Goal: Information Seeking & Learning: Learn about a topic

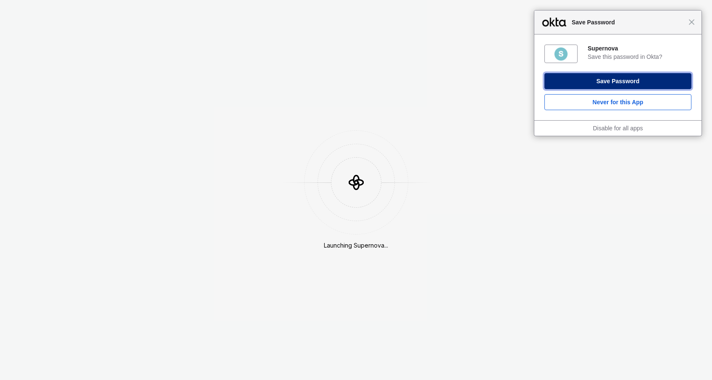
click at [613, 84] on button "Save Password" at bounding box center [617, 81] width 147 height 16
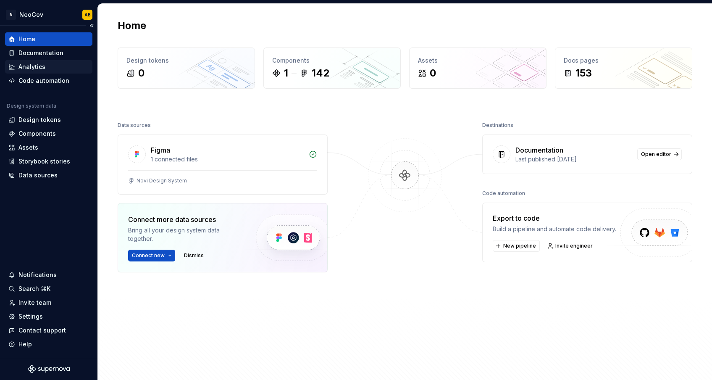
click at [32, 66] on div "Analytics" at bounding box center [31, 67] width 27 height 8
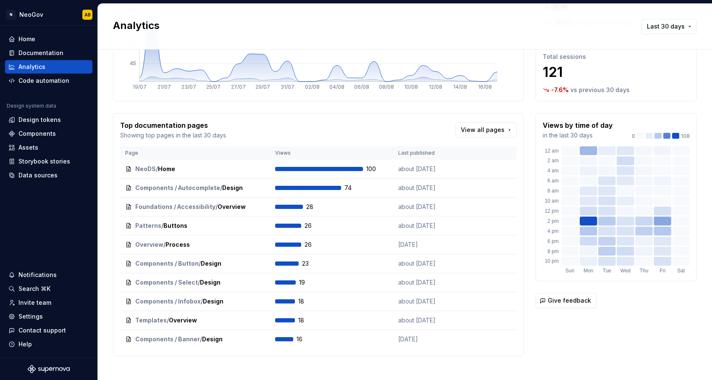
scroll to position [95, 0]
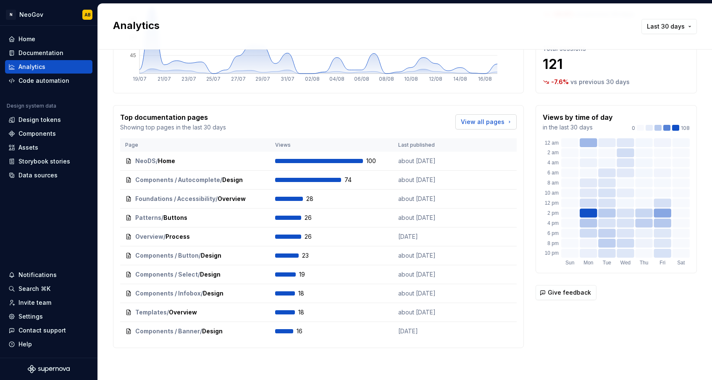
click at [471, 124] on span "View all pages" at bounding box center [483, 122] width 44 height 8
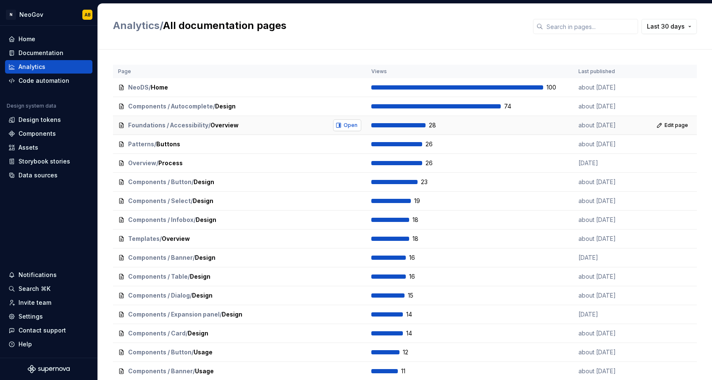
click at [351, 123] on span "Open" at bounding box center [351, 125] width 14 height 7
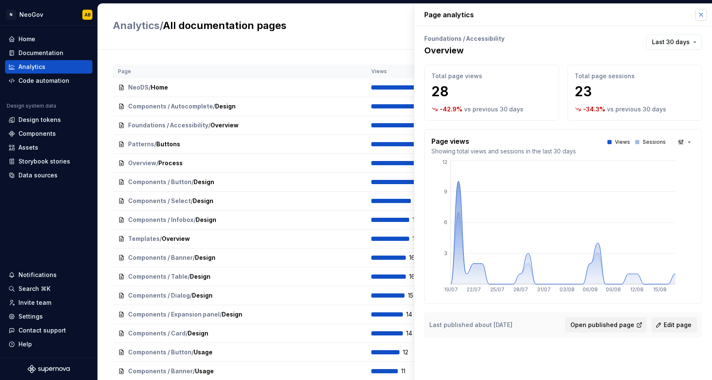
click at [704, 14] on button "button" at bounding box center [701, 15] width 12 height 12
